Goal: Transaction & Acquisition: Purchase product/service

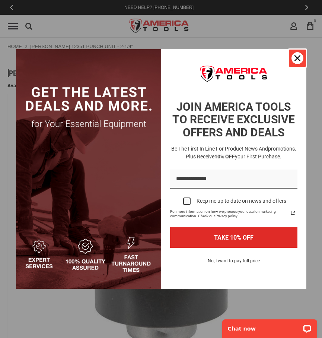
click at [302, 58] on div "Close" at bounding box center [298, 58] width 12 height 12
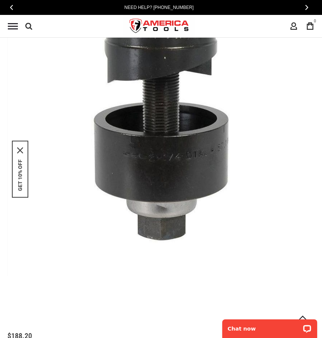
scroll to position [280, 0]
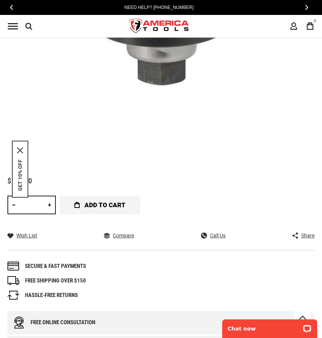
click at [97, 203] on span "Add to Cart" at bounding box center [105, 205] width 41 height 19
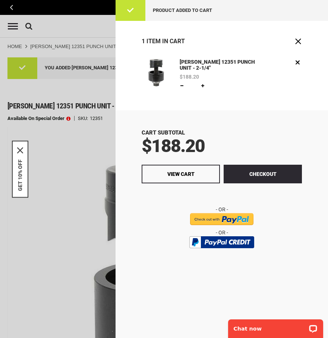
scroll to position [0, 0]
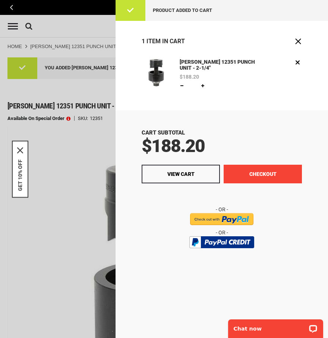
click at [263, 173] on button "Checkout" at bounding box center [263, 174] width 78 height 19
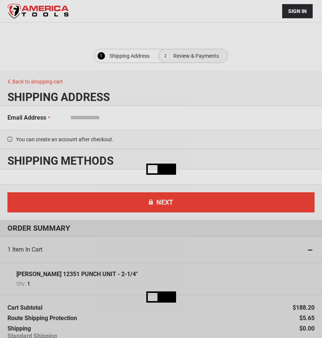
select select "**"
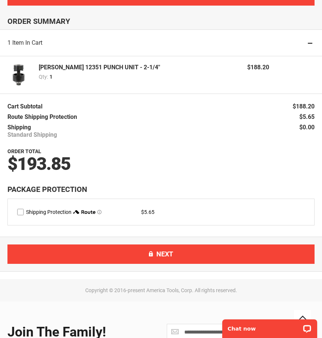
scroll to position [525, 0]
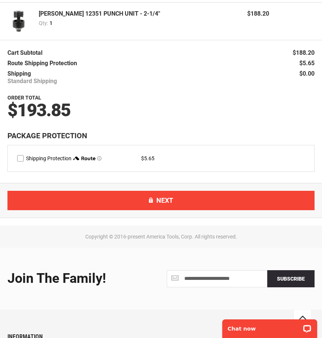
click at [20, 75] on span "Shipping" at bounding box center [18, 73] width 23 height 7
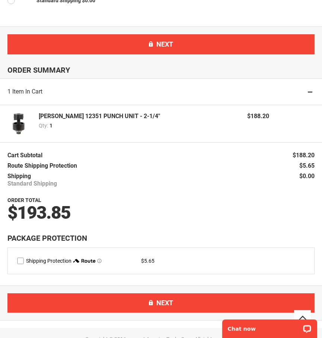
scroll to position [370, 0]
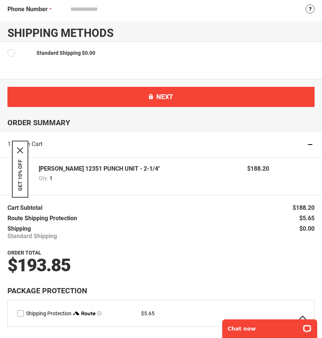
click at [68, 56] on span "Standard Shipping" at bounding box center [59, 53] width 44 height 6
click at [42, 54] on span "Standard Shipping" at bounding box center [59, 53] width 44 height 6
click at [47, 29] on div "Shipping Methods" at bounding box center [161, 31] width 322 height 21
click at [47, 31] on div "Shipping Methods" at bounding box center [161, 31] width 322 height 21
click at [20, 150] on icon "close icon" at bounding box center [20, 150] width 6 height 6
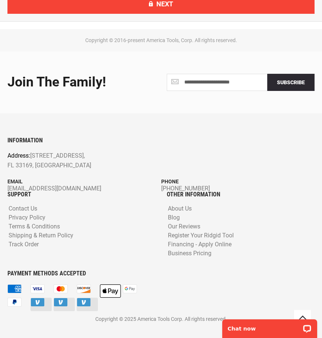
scroll to position [725, 0]
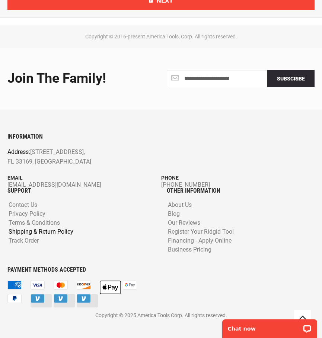
click at [20, 233] on link "Shipping & Return Policy" at bounding box center [41, 231] width 69 height 7
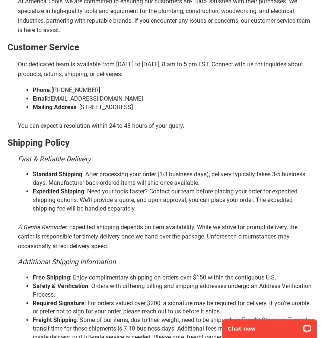
scroll to position [30, 0]
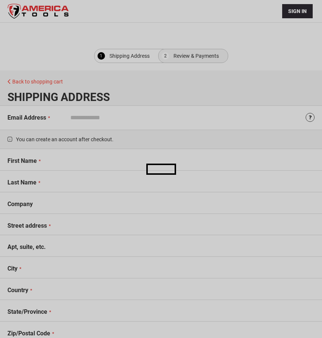
select select "**"
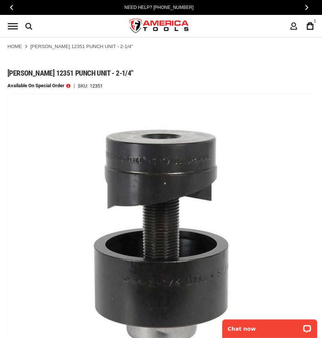
click at [310, 28] on icon at bounding box center [310, 25] width 7 height 7
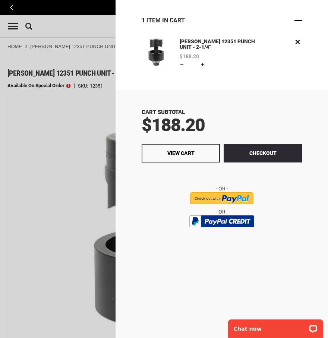
click at [301, 21] on span "Close" at bounding box center [297, 20] width 7 height 7
